Goal: Download file/media

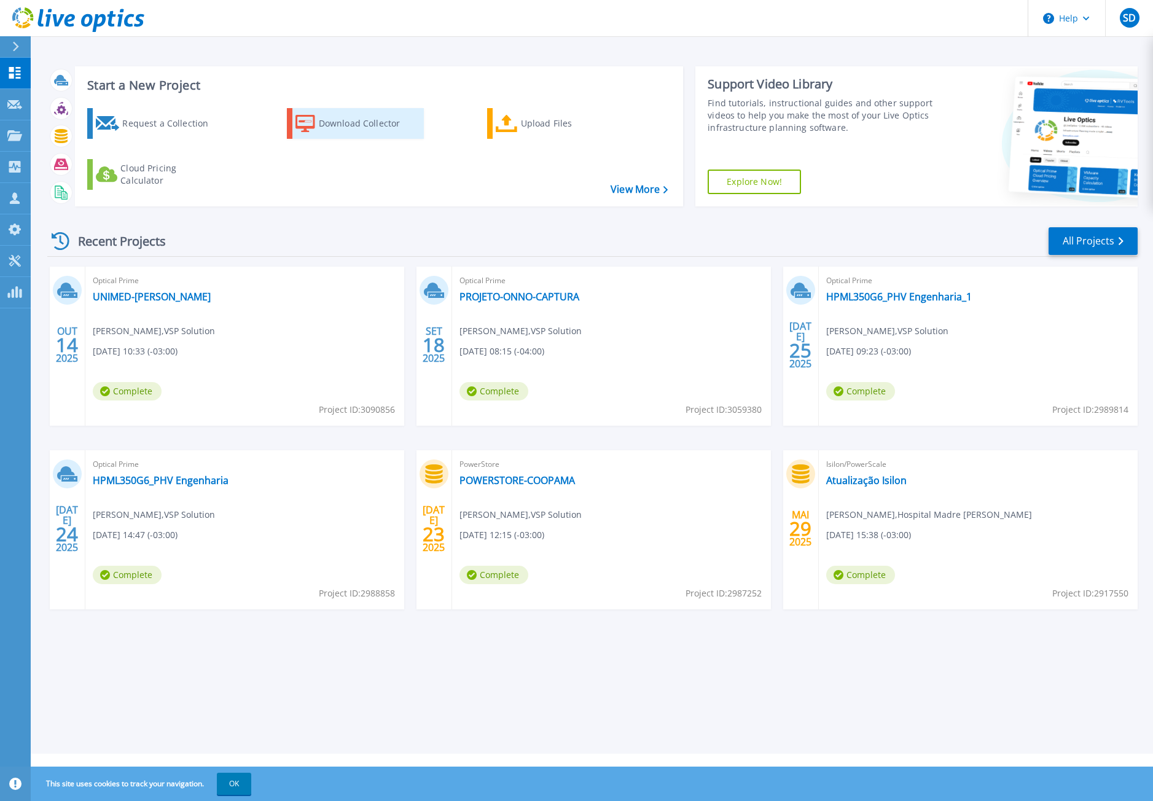
click at [345, 123] on div "Download Collector" at bounding box center [368, 123] width 98 height 25
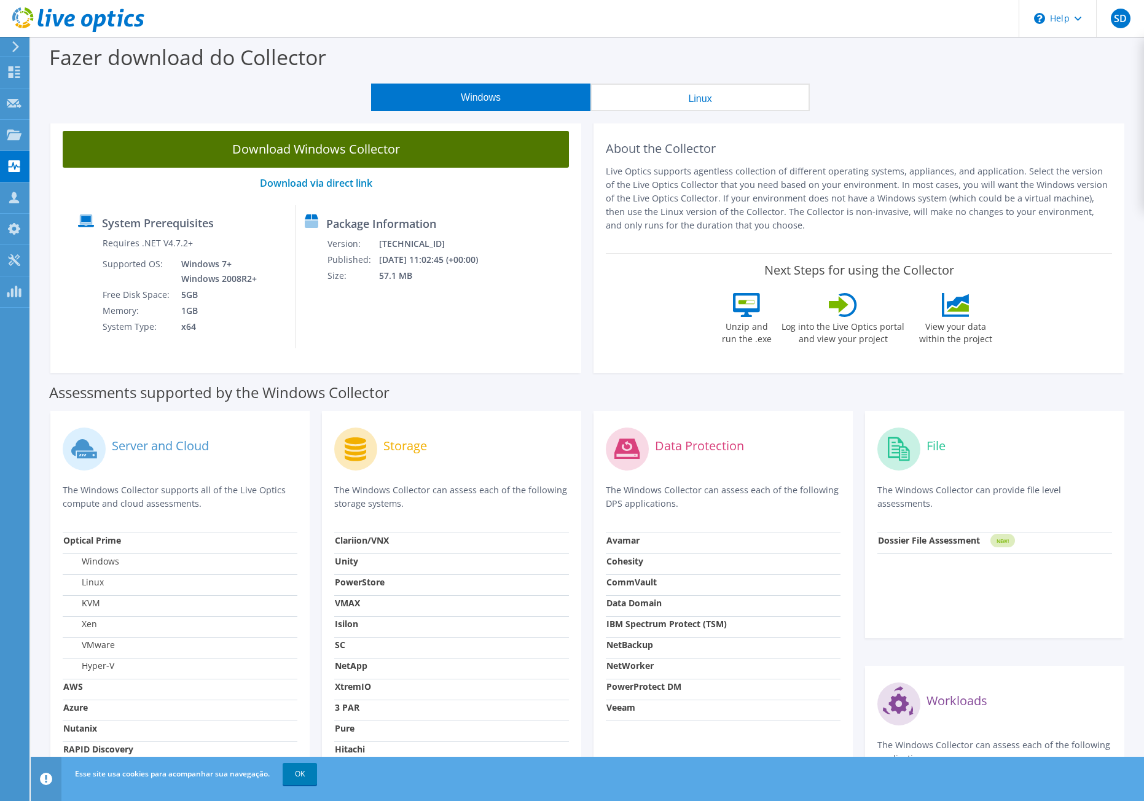
click at [397, 159] on link "Download Windows Collector" at bounding box center [316, 149] width 506 height 37
